Goal: Task Accomplishment & Management: Use online tool/utility

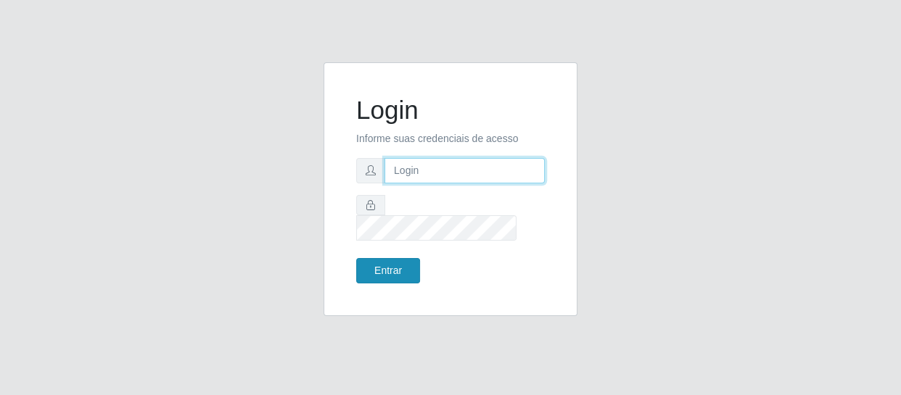
type input "[EMAIL_ADDRESS][DOMAIN_NAME]"
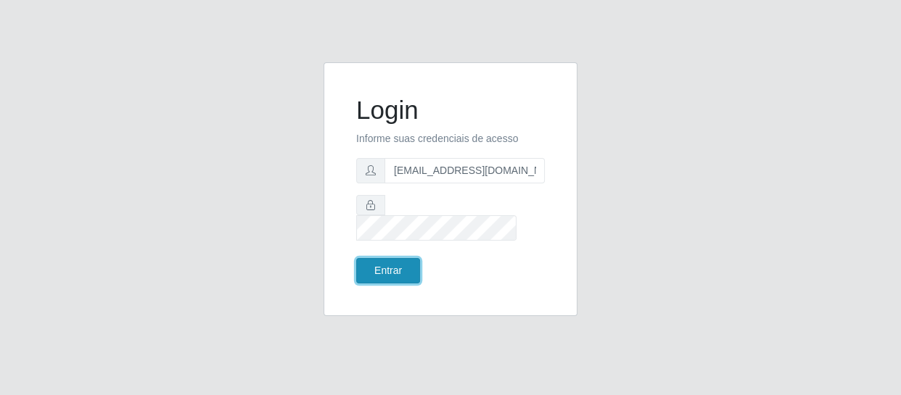
click at [392, 258] on button "Entrar" at bounding box center [388, 270] width 64 height 25
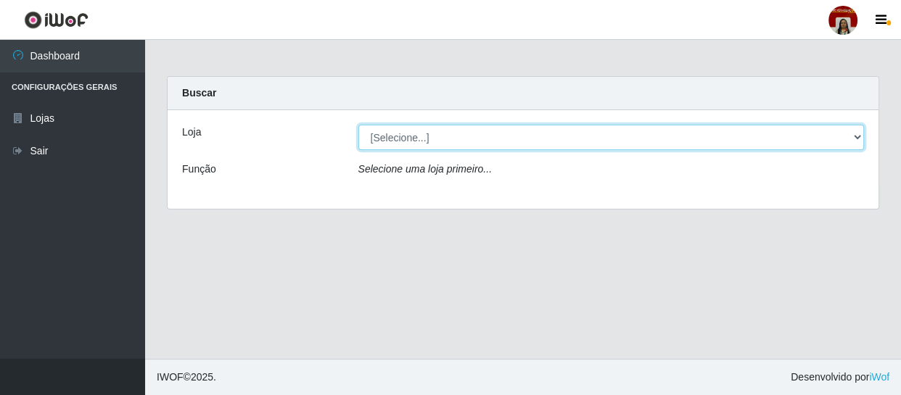
click at [849, 138] on select "[Selecione...] Mar Vermelho - Loja 04" at bounding box center [611, 137] width 506 height 25
select select "251"
click at [358, 125] on select "[Selecione...] Mar Vermelho - Loja 04" at bounding box center [611, 137] width 506 height 25
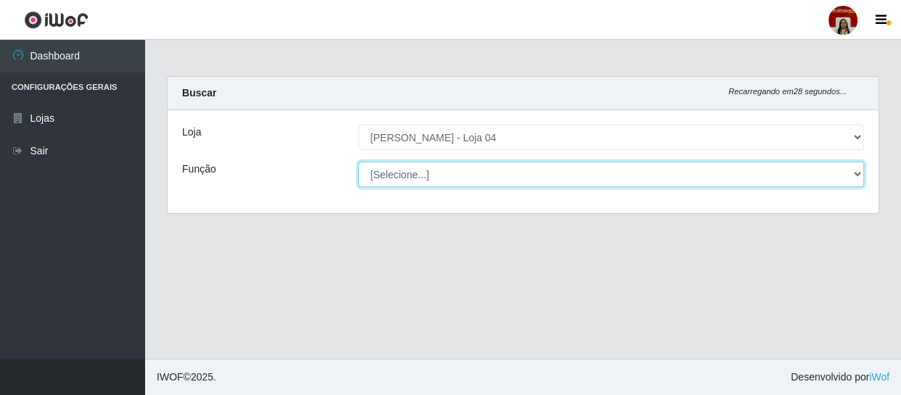
click at [854, 178] on select "[Selecione...] ASG ASG + ASG ++ Auxiliar de Depósito Auxiliar de Depósito + Aux…" at bounding box center [611, 174] width 506 height 25
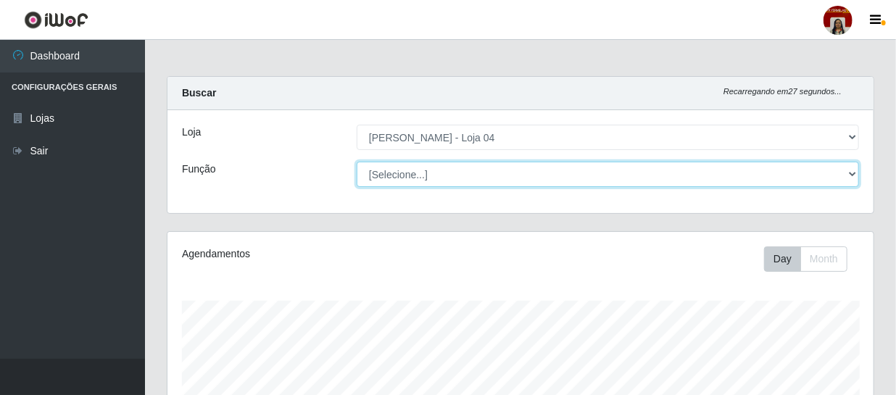
scroll to position [301, 706]
click at [357, 162] on select "[Selecione...] ASG ASG + ASG ++ Auxiliar de Depósito Auxiliar de Depósito + Aux…" at bounding box center [608, 174] width 502 height 25
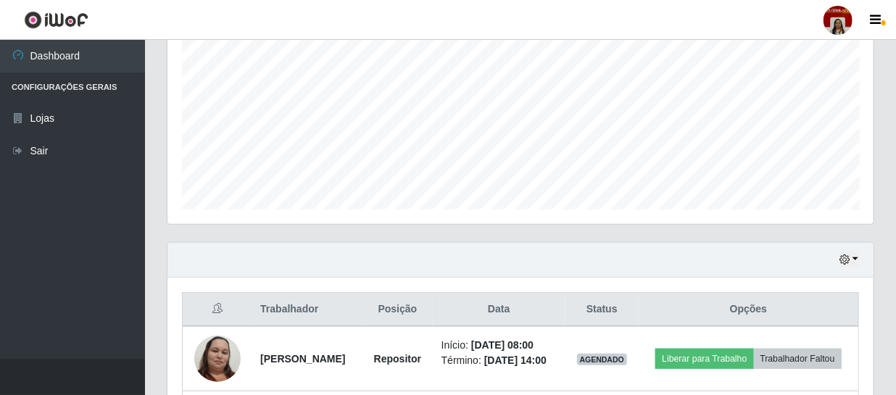
scroll to position [573, 0]
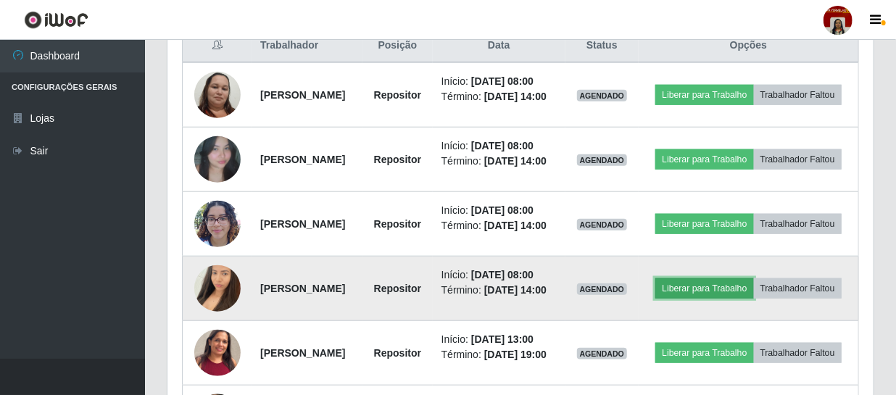
click at [733, 299] on button "Liberar para Trabalho" at bounding box center [704, 288] width 98 height 20
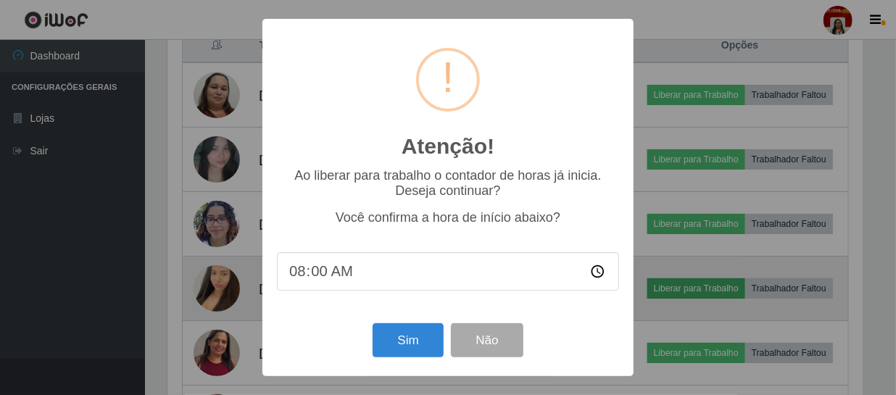
scroll to position [301, 700]
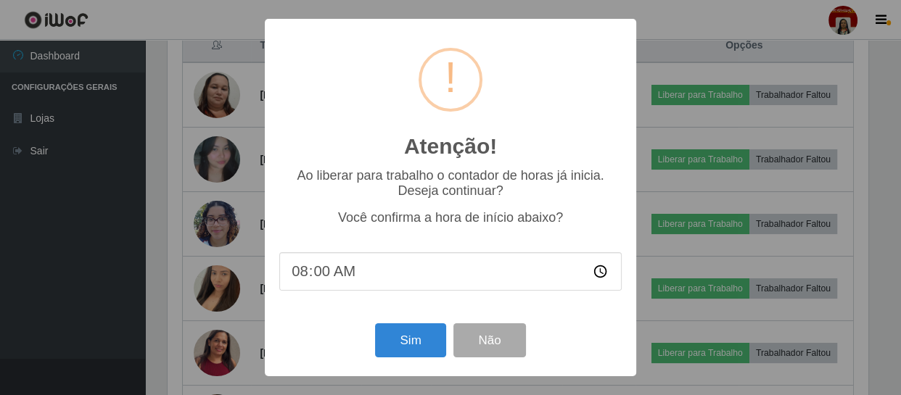
click at [655, 332] on div "Atenção! × Ao liberar para trabalho o contador de horas já inicia. Deseja conti…" at bounding box center [450, 197] width 901 height 395
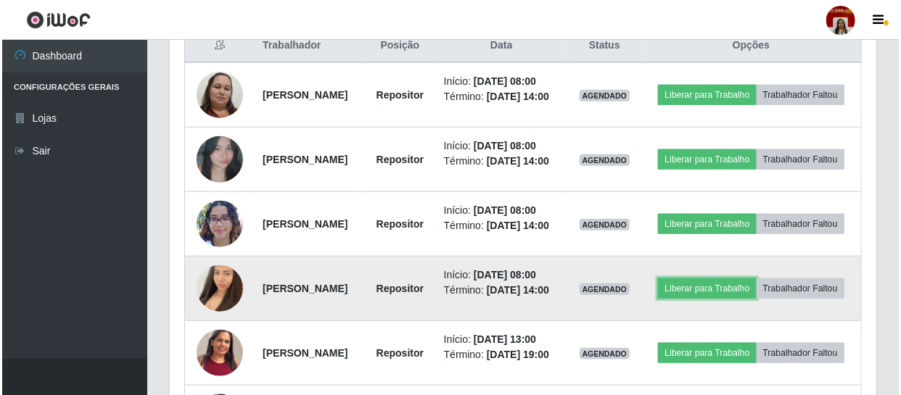
scroll to position [638, 0]
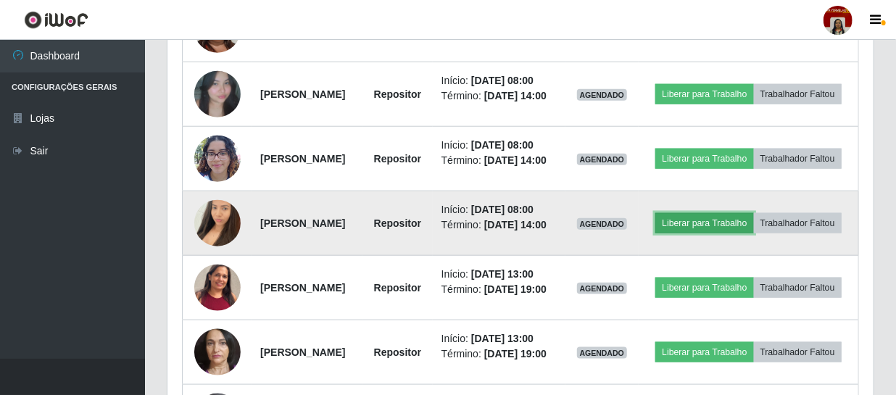
click at [753, 233] on button "Liberar para Trabalho" at bounding box center [704, 223] width 98 height 20
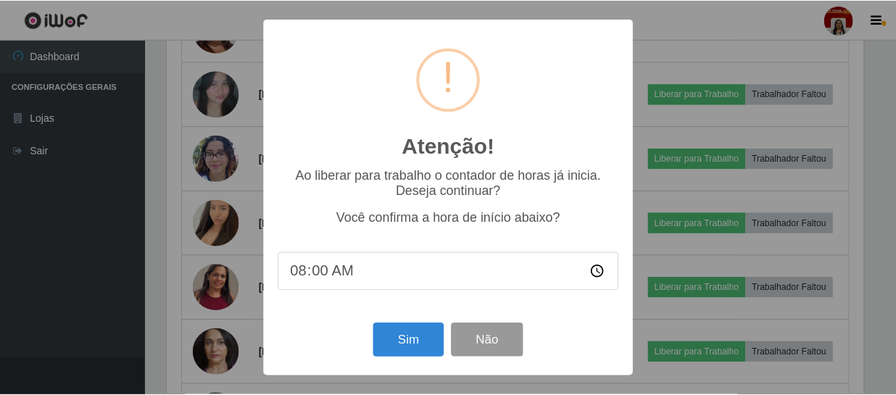
scroll to position [301, 700]
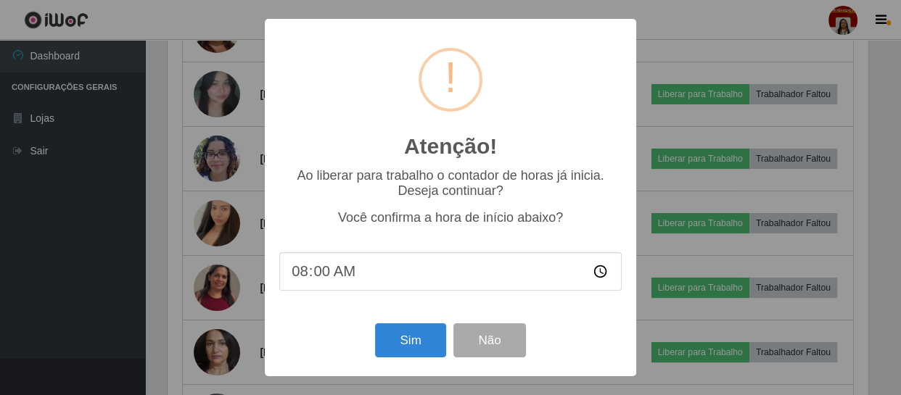
click at [659, 362] on div "Atenção! × Ao liberar para trabalho o contador de horas já inicia. Deseja conti…" at bounding box center [450, 197] width 901 height 395
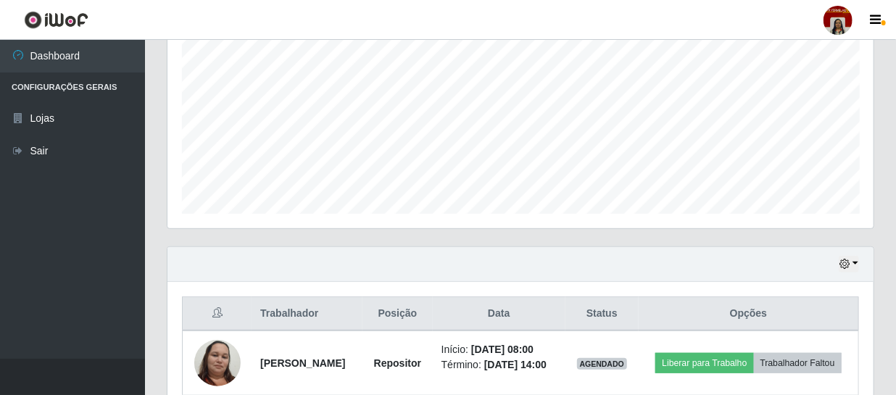
scroll to position [45, 0]
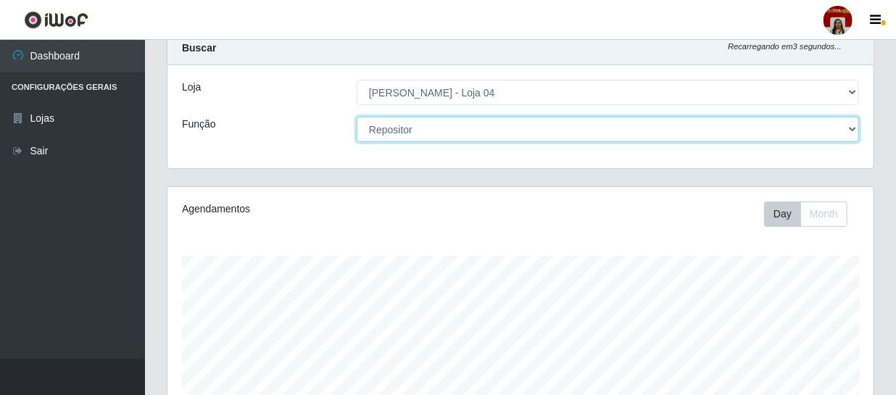
click at [841, 120] on select "[Selecione...] ASG ASG + ASG ++ Auxiliar de Depósito Auxiliar de Depósito + Aux…" at bounding box center [608, 129] width 502 height 25
click at [357, 117] on select "[Selecione...] ASG ASG + ASG ++ Auxiliar de Depósito Auxiliar de Depósito + Aux…" at bounding box center [608, 129] width 502 height 25
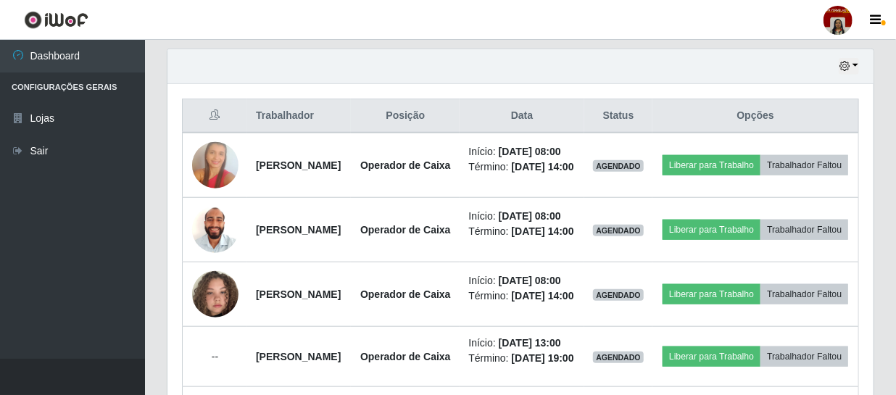
scroll to position [507, 0]
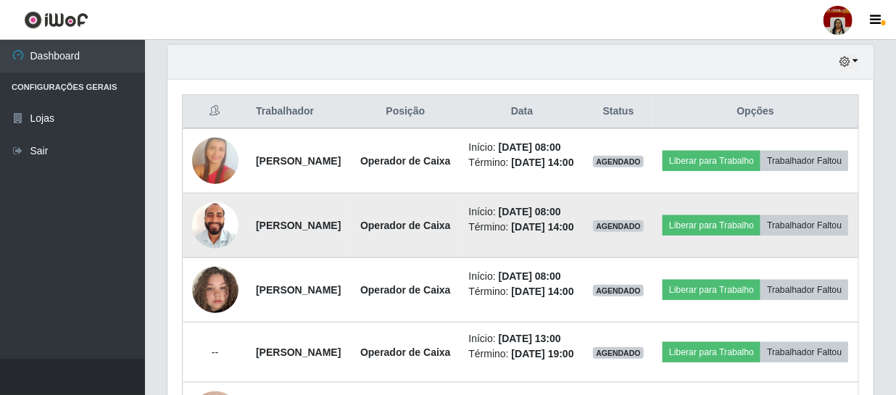
click at [218, 256] on img at bounding box center [215, 225] width 46 height 61
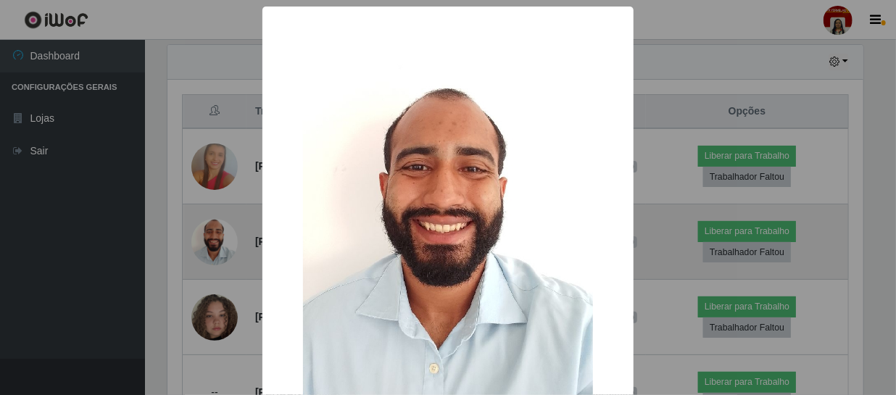
scroll to position [301, 700]
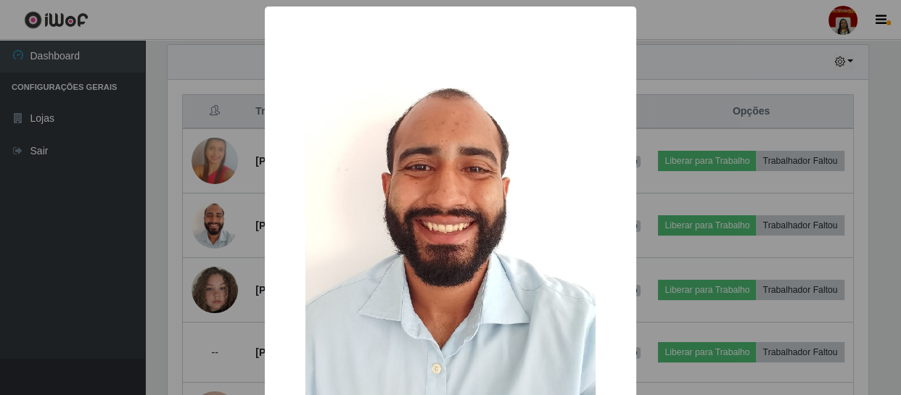
click at [879, 167] on div "× OK Cancel" at bounding box center [450, 197] width 901 height 395
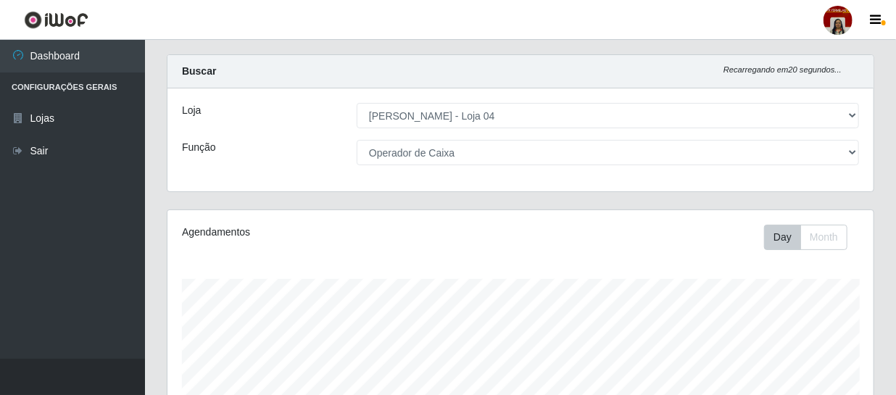
scroll to position [0, 0]
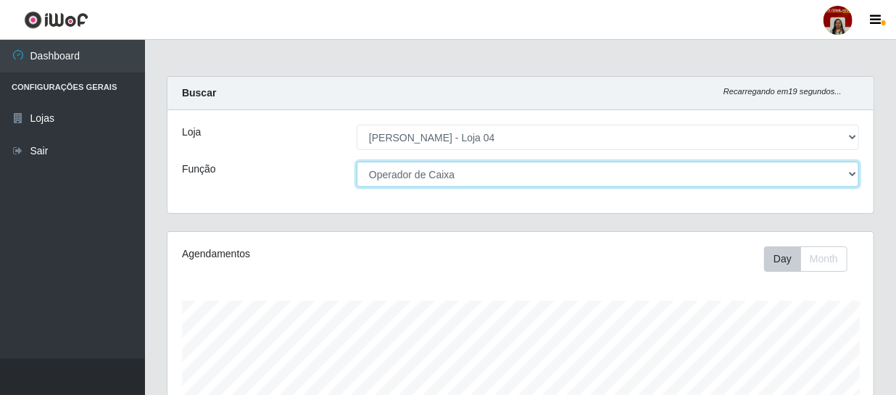
click at [756, 176] on select "[Selecione...] ASG ASG + ASG ++ Auxiliar de Depósito Auxiliar de Depósito + Aux…" at bounding box center [608, 174] width 502 height 25
click at [357, 162] on select "[Selecione...] ASG ASG + ASG ++ Auxiliar de Depósito Auxiliar de Depósito + Aux…" at bounding box center [608, 174] width 502 height 25
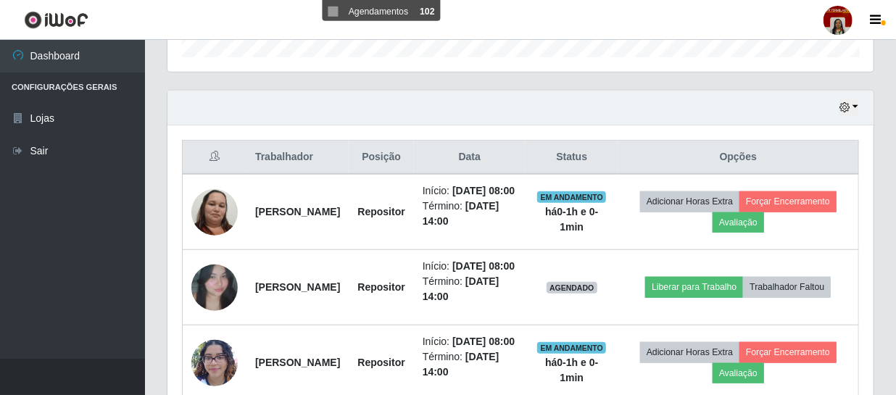
scroll to position [527, 0]
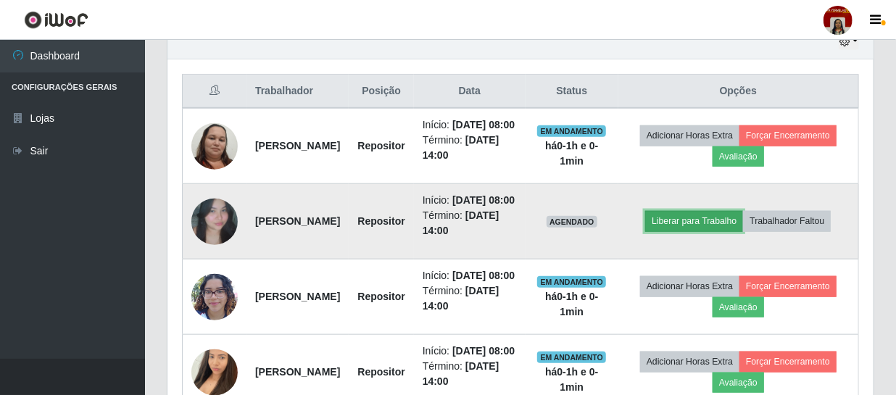
click at [724, 231] on button "Liberar para Trabalho" at bounding box center [694, 221] width 98 height 20
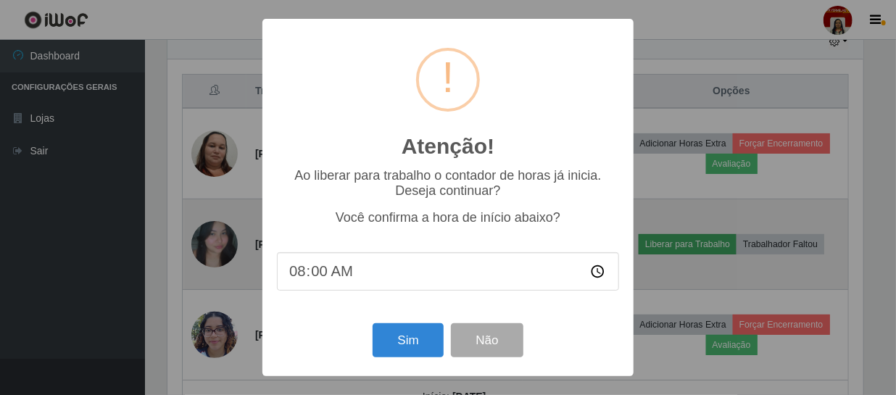
scroll to position [301, 700]
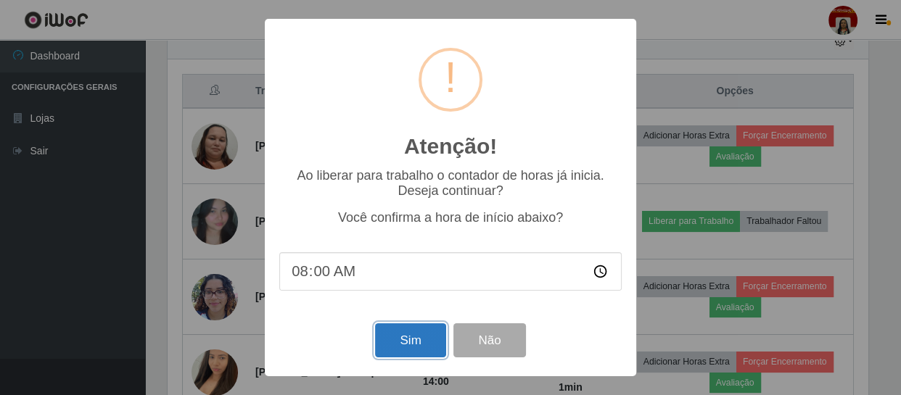
click at [397, 336] on button "Sim" at bounding box center [410, 340] width 70 height 34
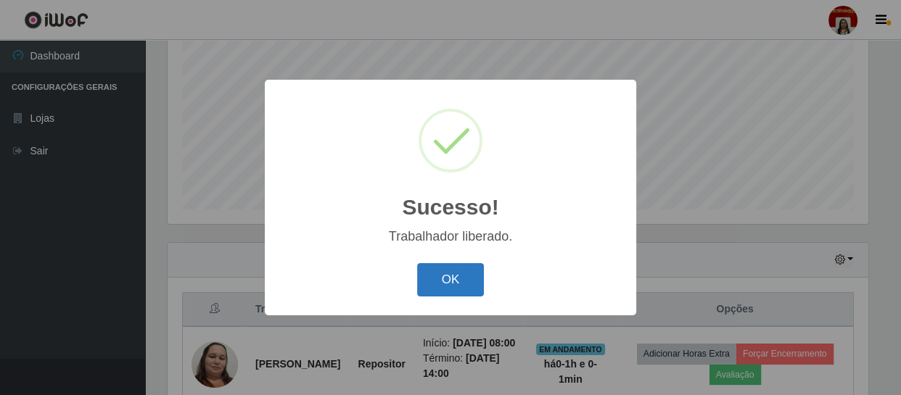
click at [442, 279] on button "OK" at bounding box center [450, 280] width 67 height 34
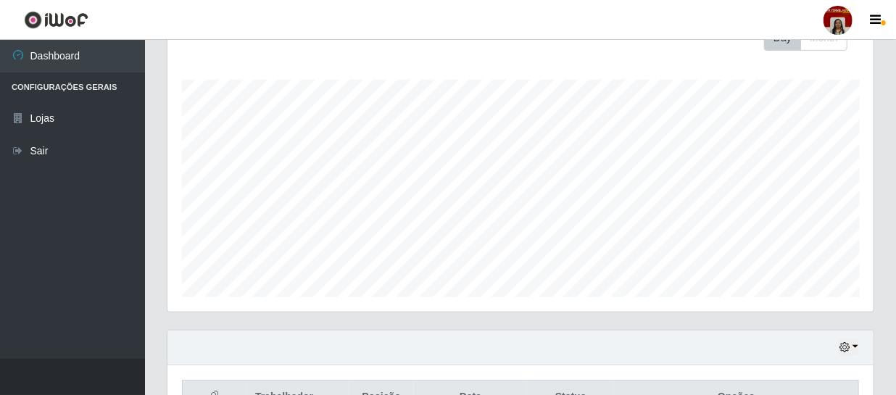
scroll to position [45, 0]
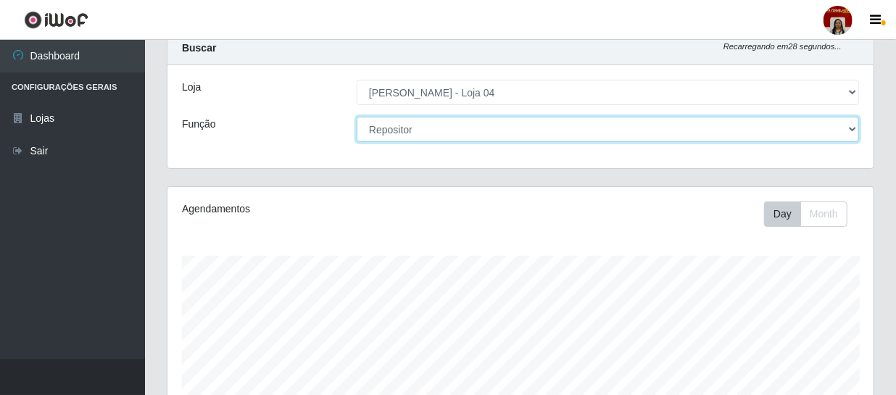
click at [489, 133] on select "[Selecione...] ASG ASG + ASG ++ Auxiliar de Depósito Auxiliar de Depósito + Aux…" at bounding box center [608, 129] width 502 height 25
select select "22"
click at [357, 117] on select "[Selecione...] ASG ASG + ASG ++ Auxiliar de Depósito Auxiliar de Depósito + Aux…" at bounding box center [608, 129] width 502 height 25
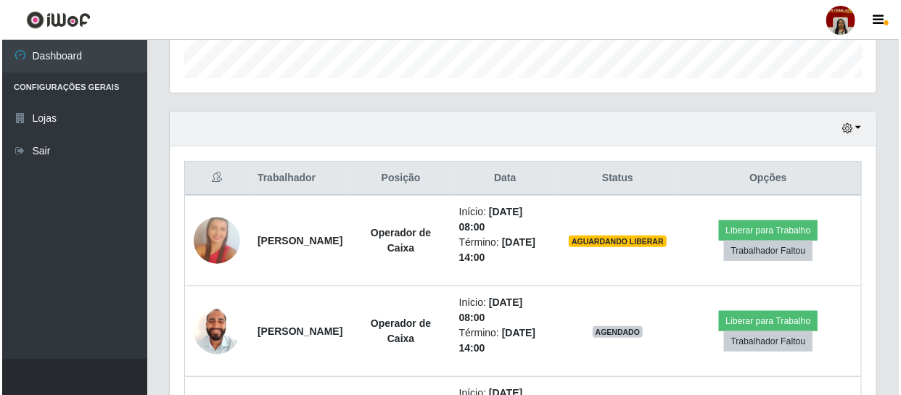
scroll to position [441, 0]
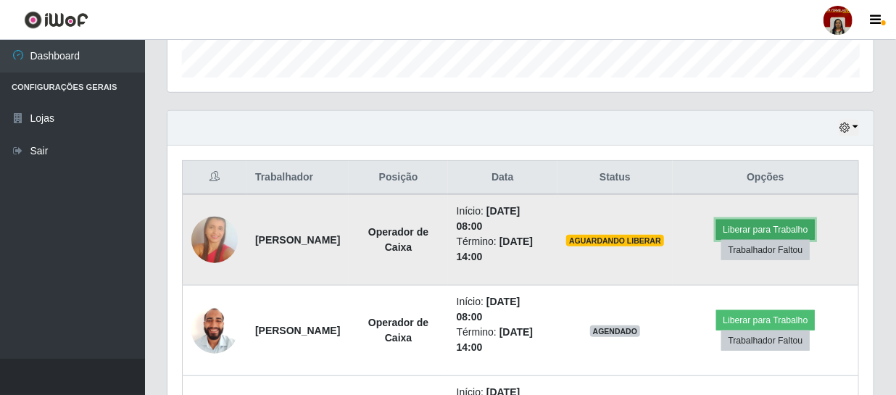
click at [776, 227] on button "Liberar para Trabalho" at bounding box center [765, 230] width 98 height 20
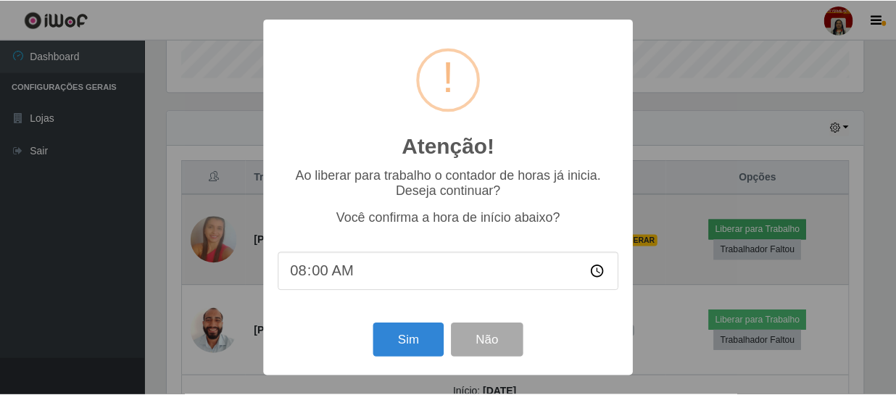
scroll to position [301, 700]
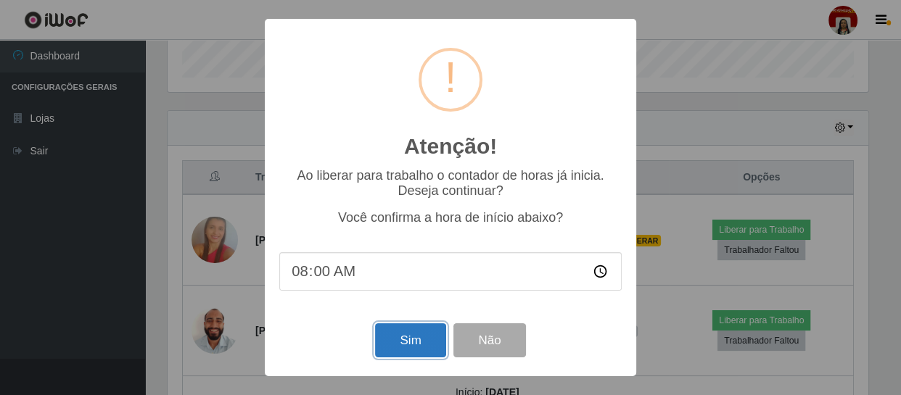
click at [410, 336] on button "Sim" at bounding box center [410, 340] width 70 height 34
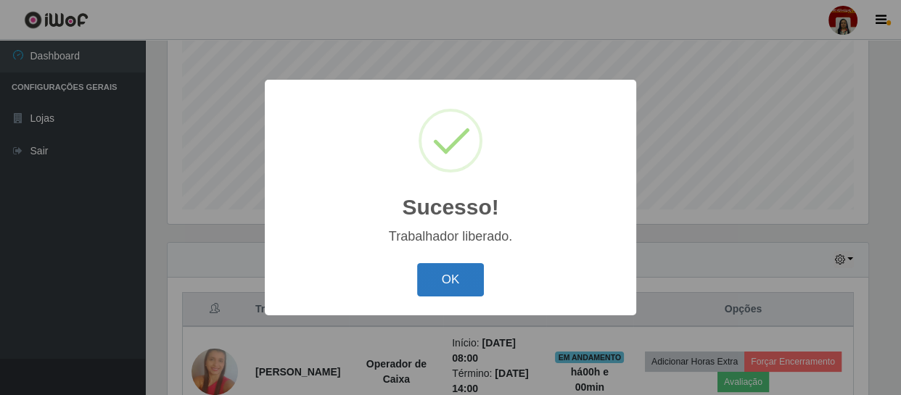
click at [435, 286] on button "OK" at bounding box center [450, 280] width 67 height 34
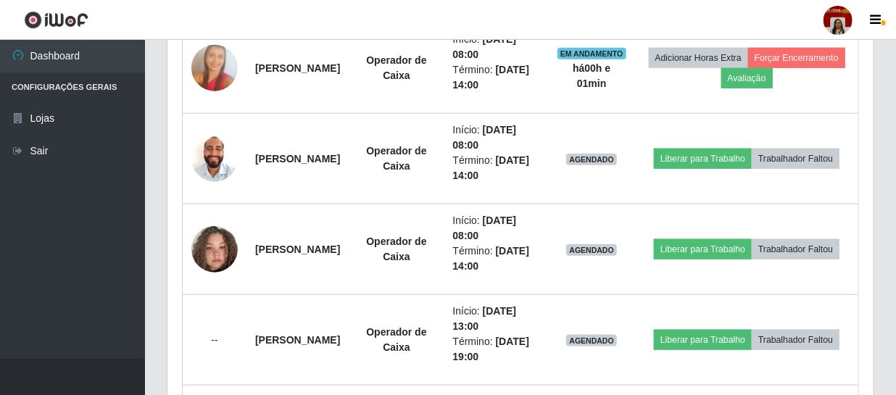
scroll to position [547, 0]
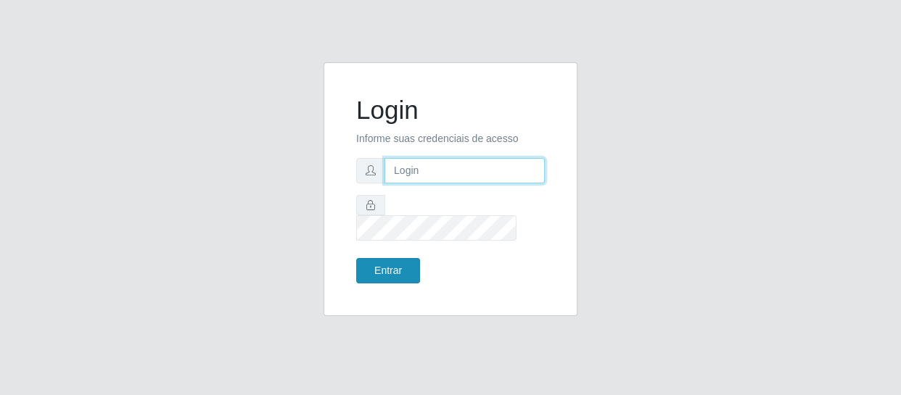
type input "[EMAIL_ADDRESS][DOMAIN_NAME]"
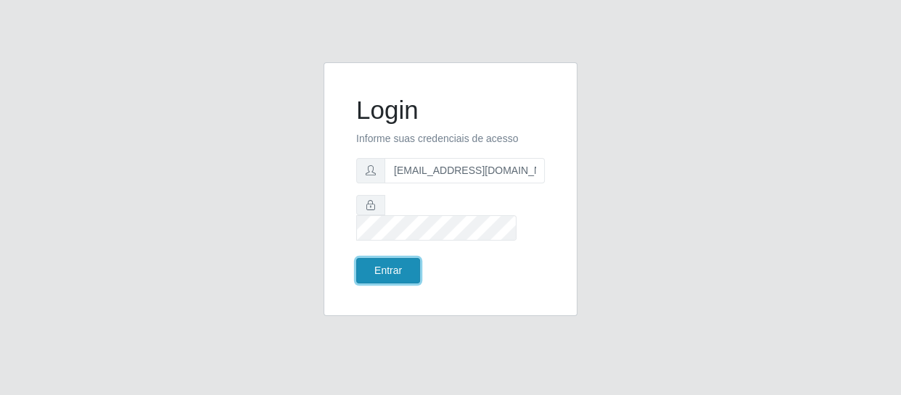
click at [357, 262] on button "Entrar" at bounding box center [388, 270] width 64 height 25
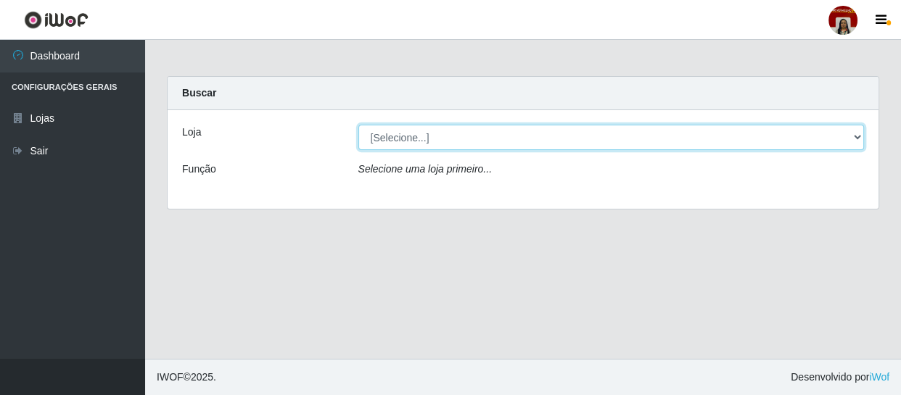
click at [734, 133] on select "[Selecione...] Mar Vermelho - Loja 04" at bounding box center [611, 137] width 506 height 25
select select "251"
click at [358, 125] on select "[Selecione...] Mar Vermelho - Loja 04" at bounding box center [611, 137] width 506 height 25
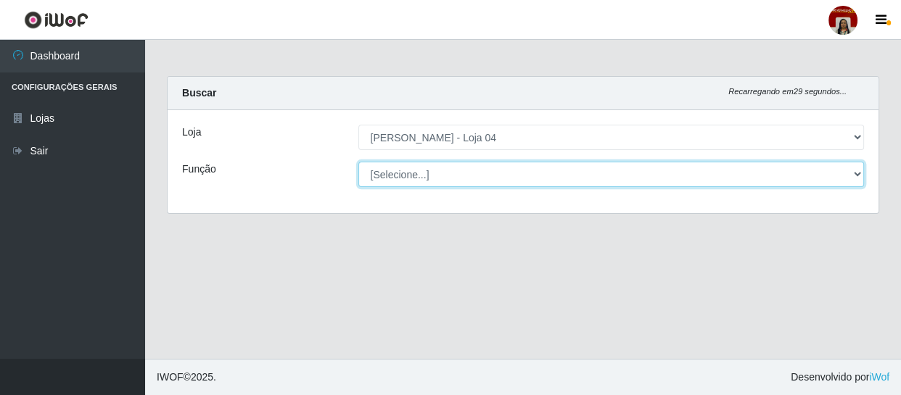
click at [857, 180] on select "[Selecione...] ASG ASG + ASG ++ Auxiliar de Depósito Auxiliar de Depósito + Aux…" at bounding box center [611, 174] width 506 height 25
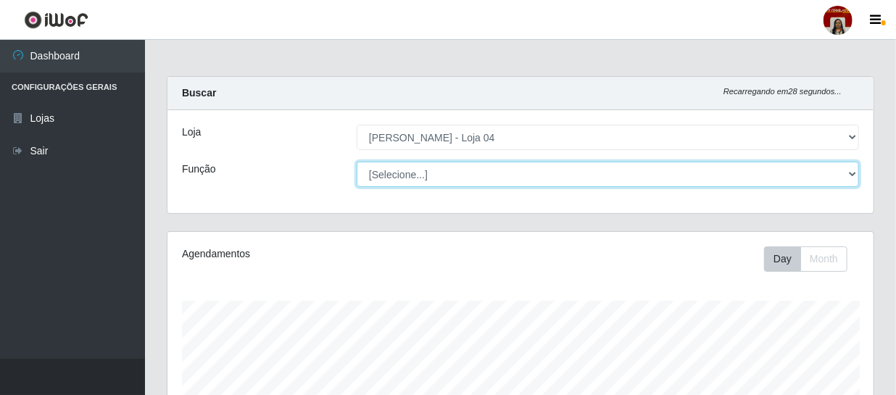
scroll to position [301, 706]
select select "22"
click at [357, 162] on select "[Selecione...] ASG ASG + ASG ++ Auxiliar de Depósito Auxiliar de Depósito + Aux…" at bounding box center [608, 174] width 502 height 25
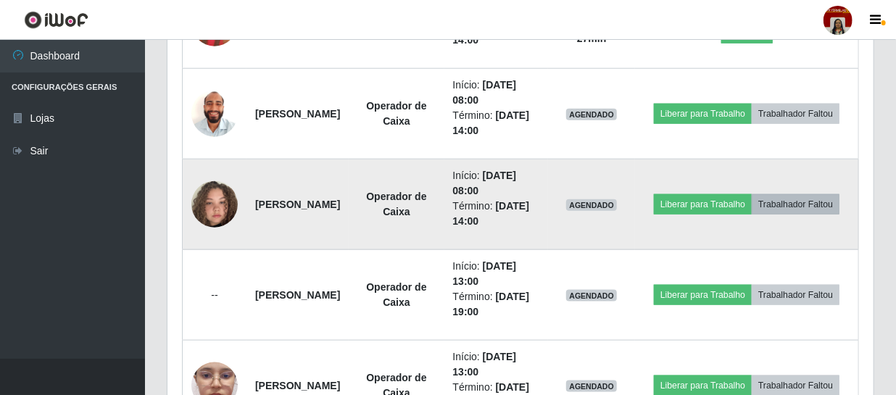
scroll to position [659, 0]
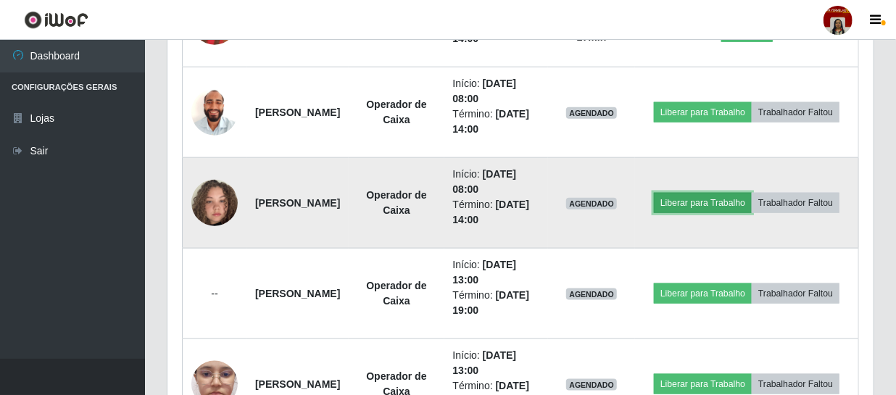
click at [752, 193] on button "Liberar para Trabalho" at bounding box center [703, 203] width 98 height 20
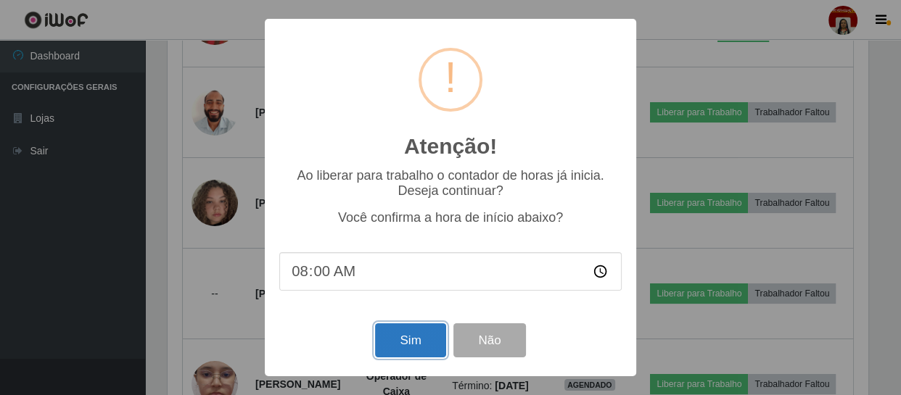
click at [403, 327] on button "Sim" at bounding box center [410, 340] width 70 height 34
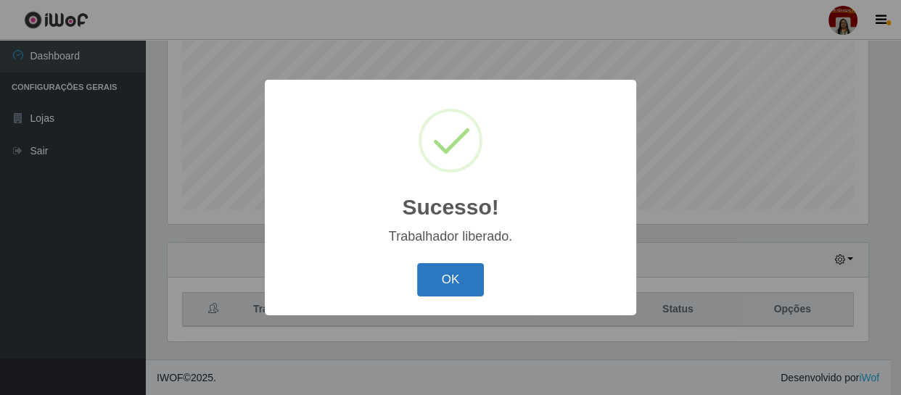
click at [465, 286] on button "OK" at bounding box center [450, 280] width 67 height 34
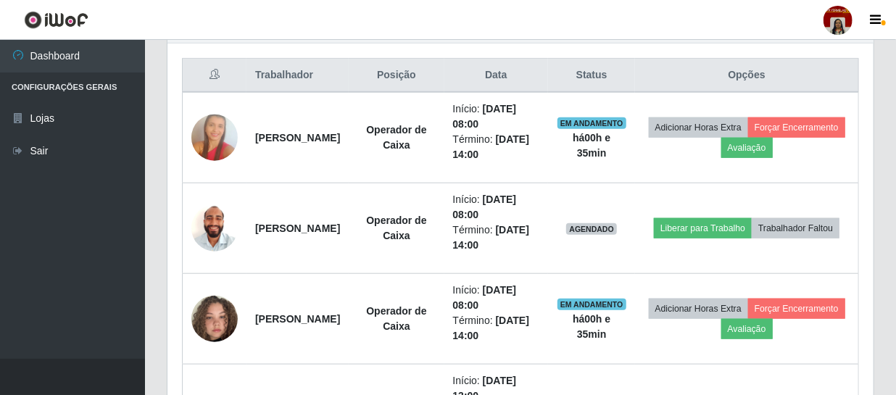
scroll to position [573, 0]
